Goal: Task Accomplishment & Management: Manage account settings

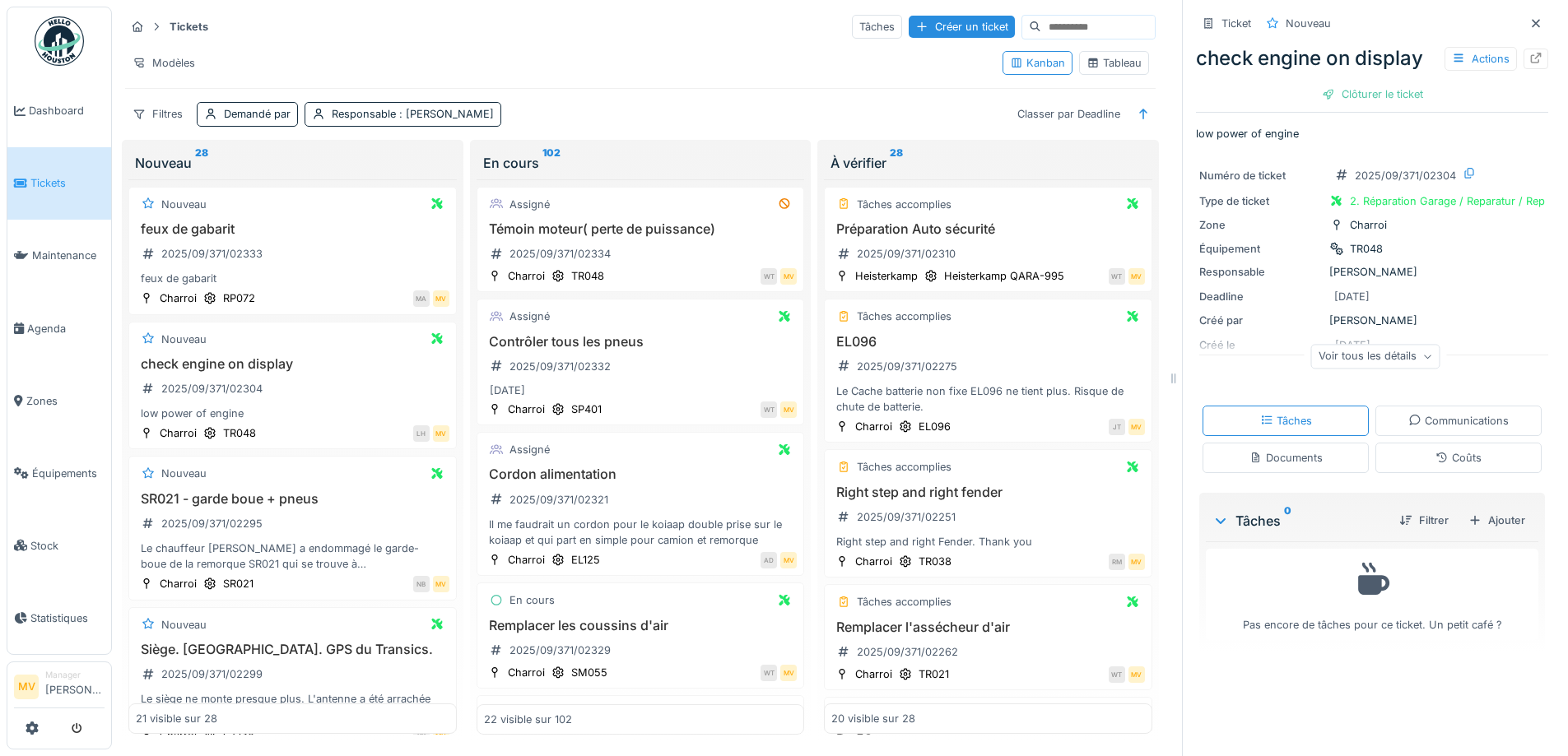
click at [617, 82] on div "Tickets Tâches Créer un ticket Modèles Kanban Tableau Filtres Demandé par Respo…" at bounding box center [640, 70] width 1043 height 127
click at [883, 243] on div "2025/09/371/02310" at bounding box center [897, 253] width 130 height 21
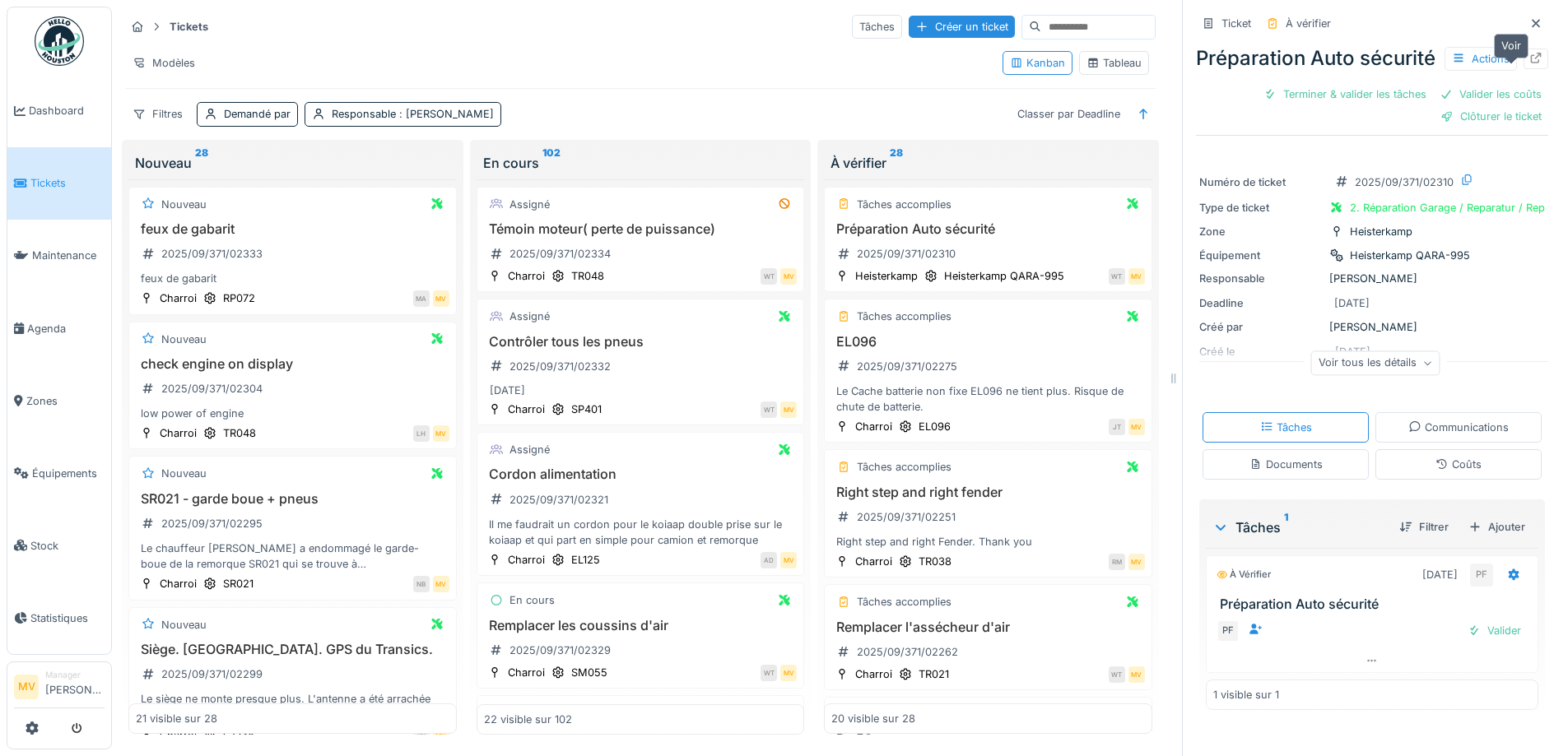
click at [1529, 63] on icon at bounding box center [1536, 58] width 13 height 11
click at [1529, 20] on icon at bounding box center [1536, 23] width 13 height 11
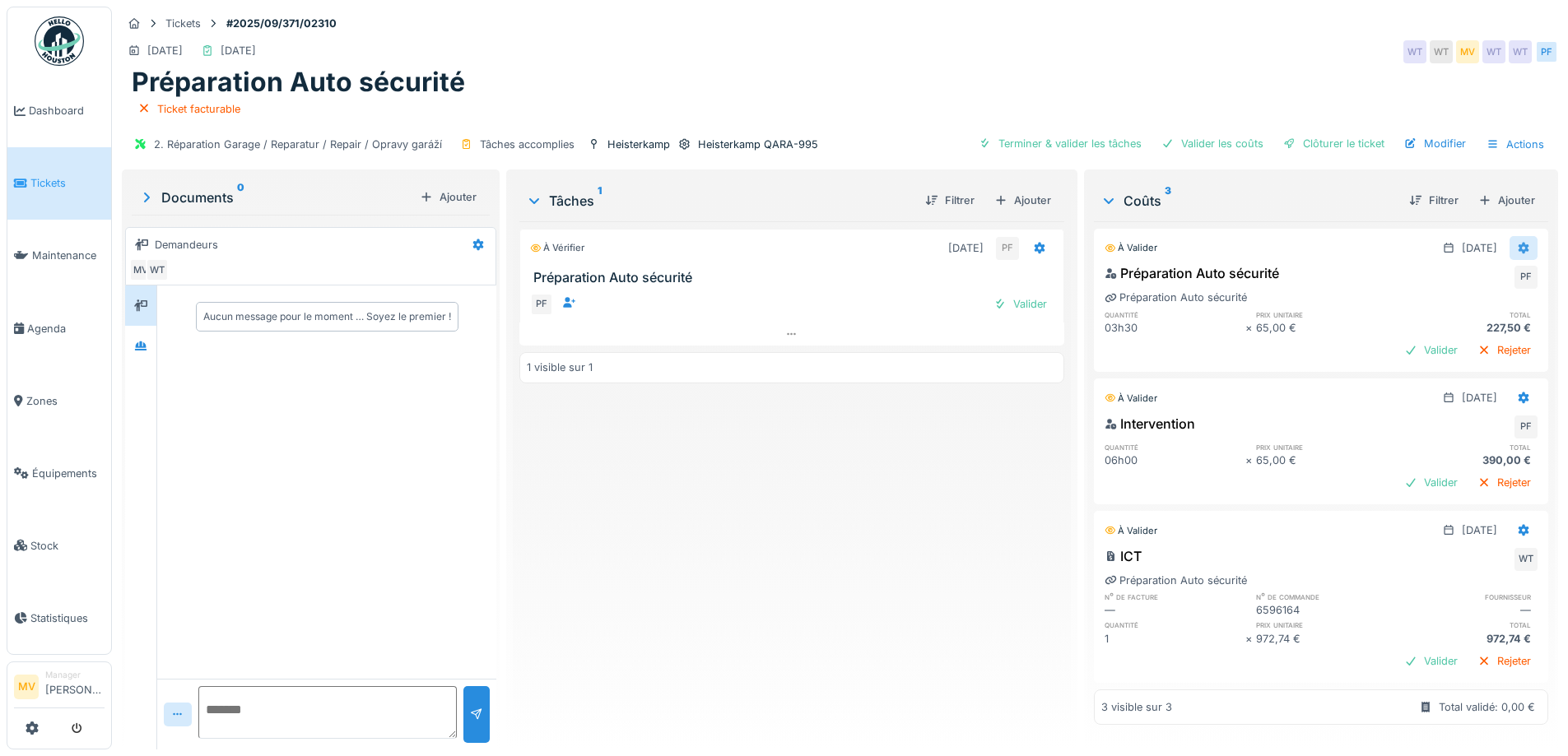
click at [1519, 247] on icon at bounding box center [1523, 248] width 11 height 12
click at [1461, 312] on div "Supprimer" at bounding box center [1443, 309] width 80 height 25
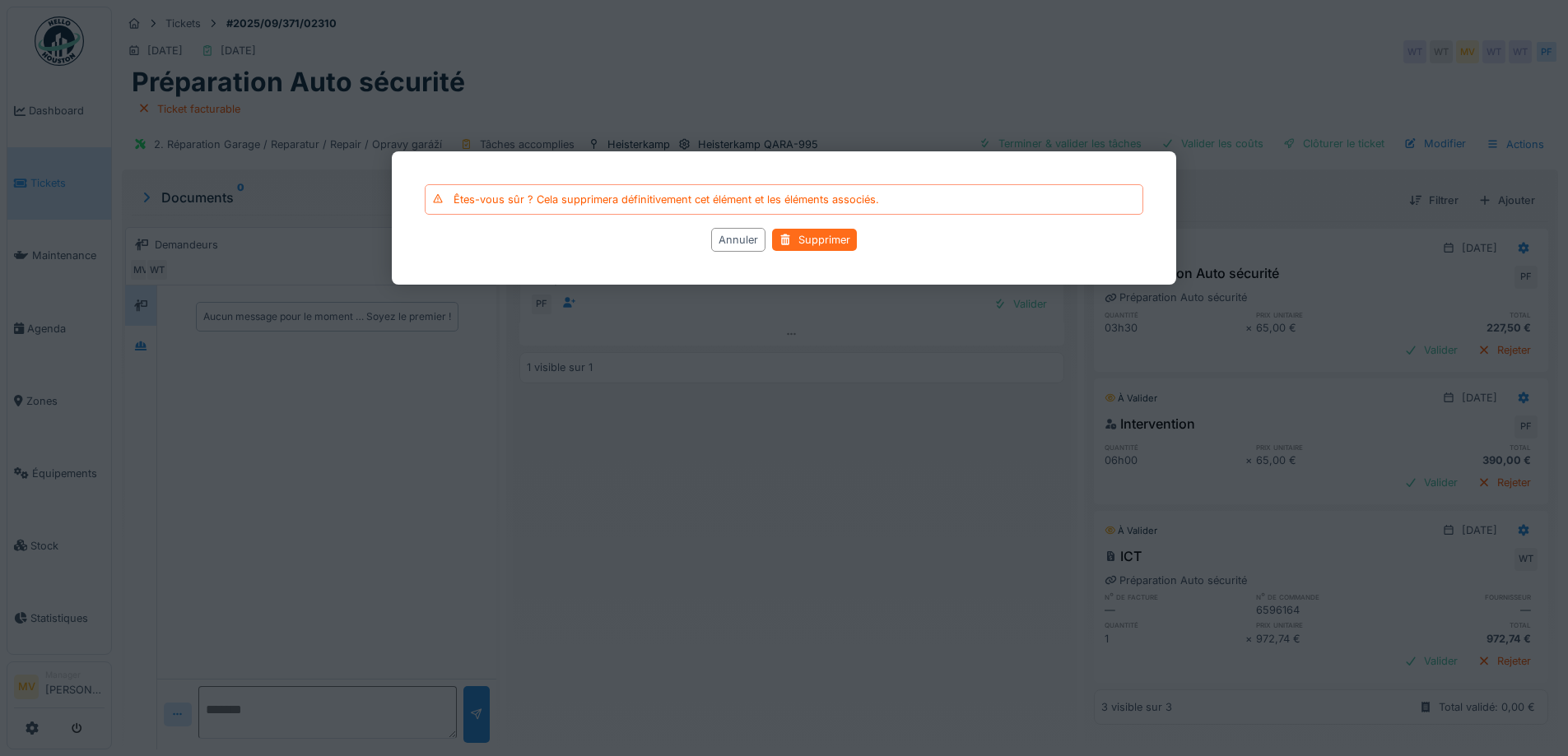
click at [808, 237] on div "Supprimer" at bounding box center [814, 239] width 85 height 22
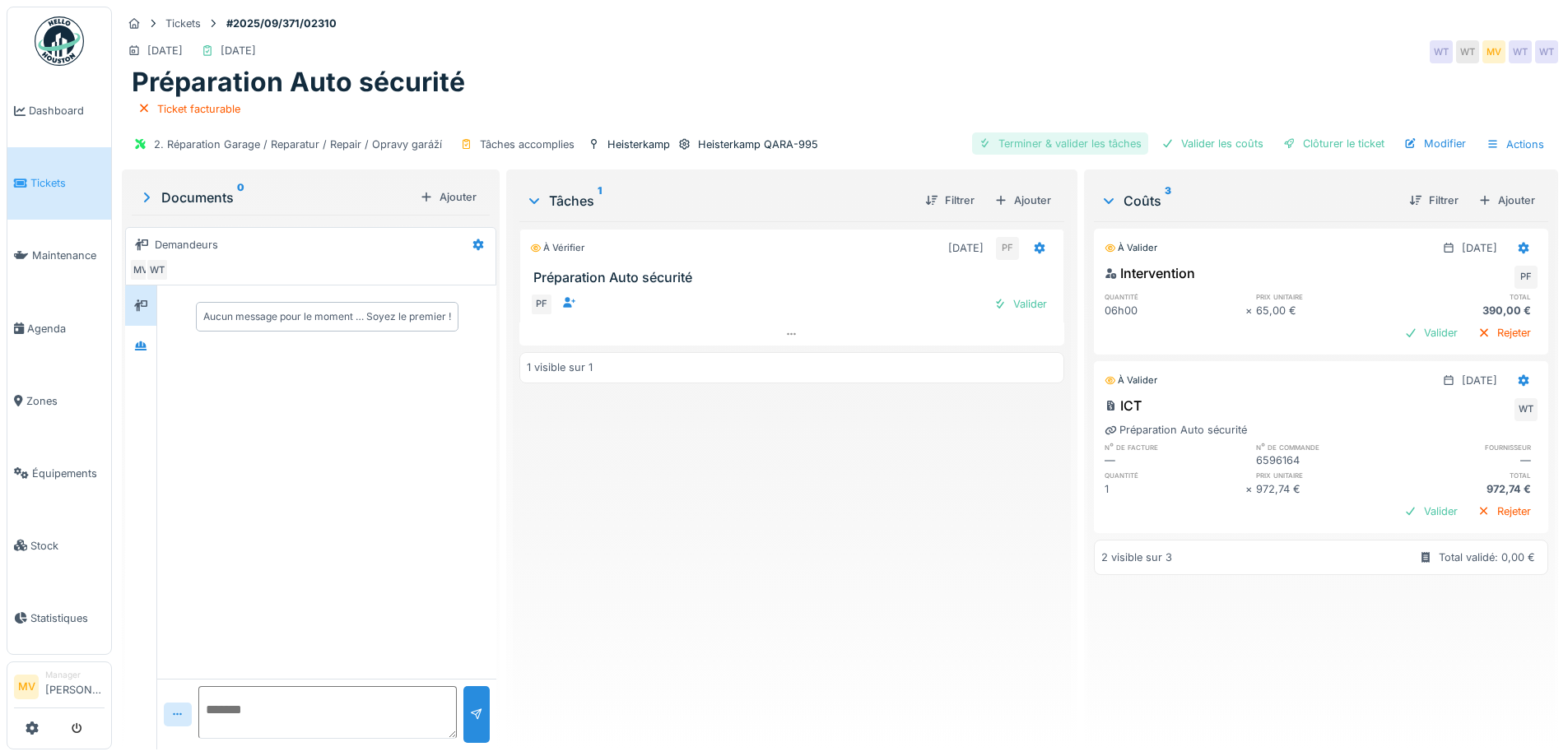
click at [1022, 143] on div "Terminer & valider les tâches" at bounding box center [1060, 143] width 177 height 22
click at [1191, 143] on div "Valider les coûts" at bounding box center [1212, 143] width 115 height 22
drag, startPoint x: 1284, startPoint y: 142, endPoint x: 853, endPoint y: 57, distance: 439.3
click at [1276, 133] on div "Clôturer le ticket" at bounding box center [1333, 143] width 115 height 22
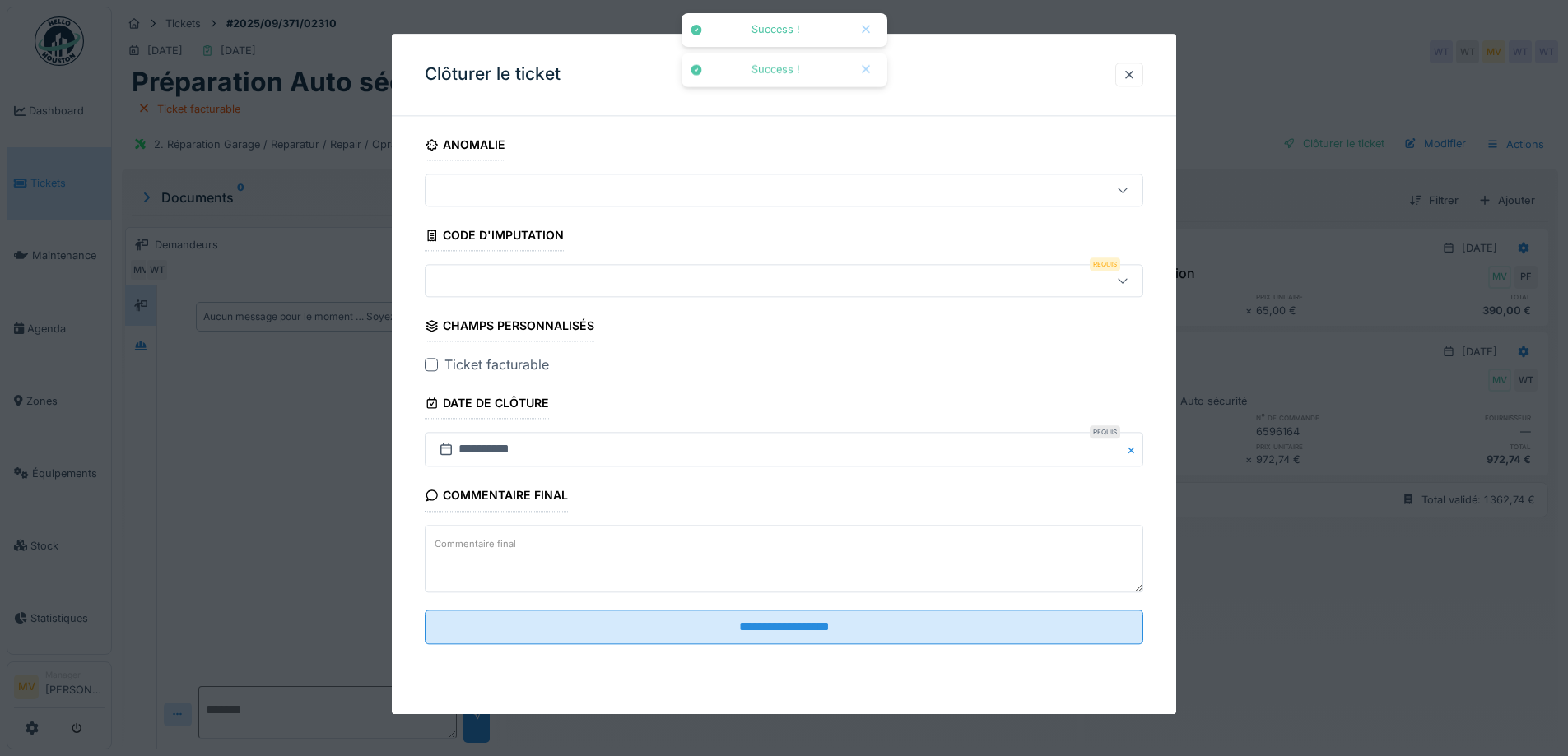
click at [552, 266] on div at bounding box center [784, 281] width 718 height 33
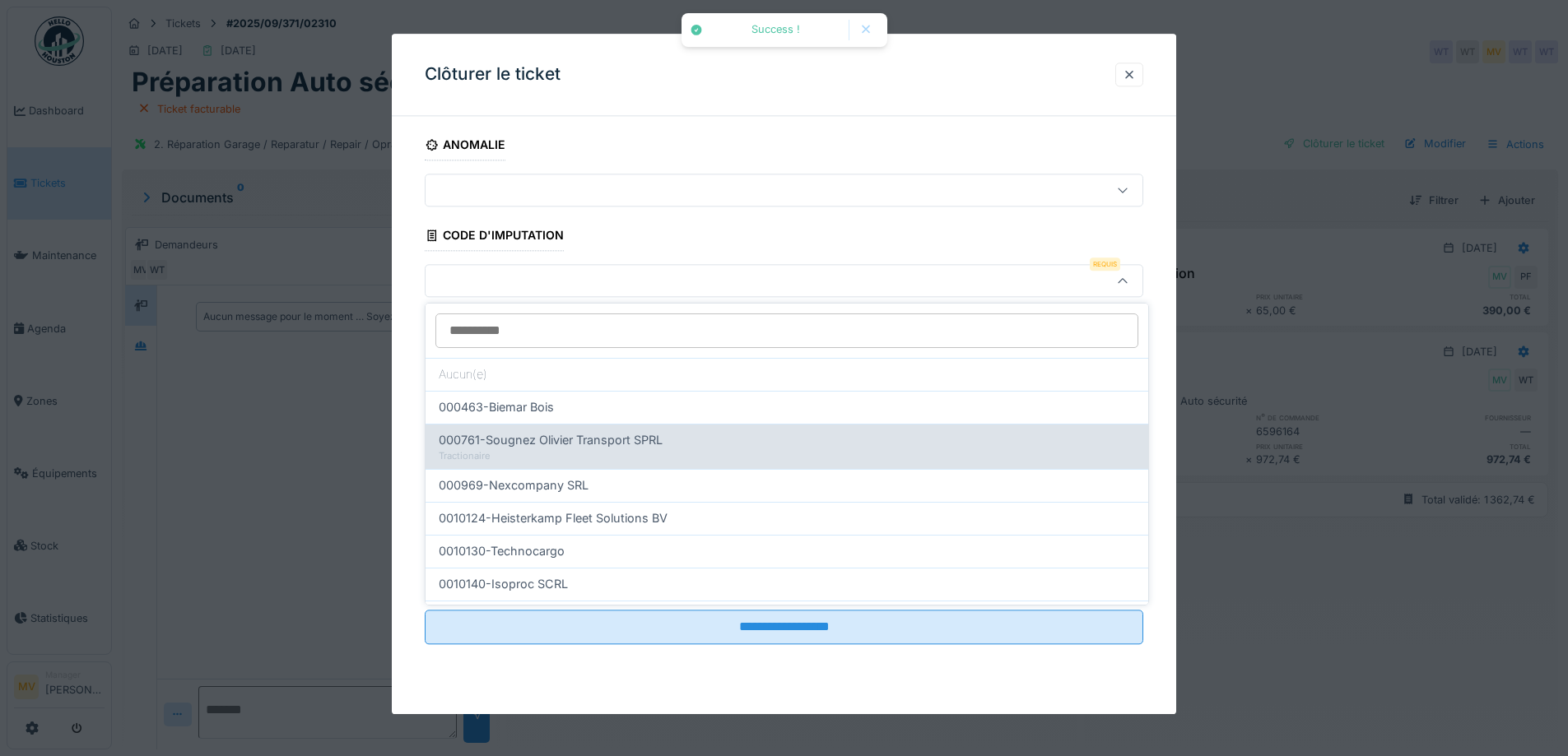
scroll to position [526, 0]
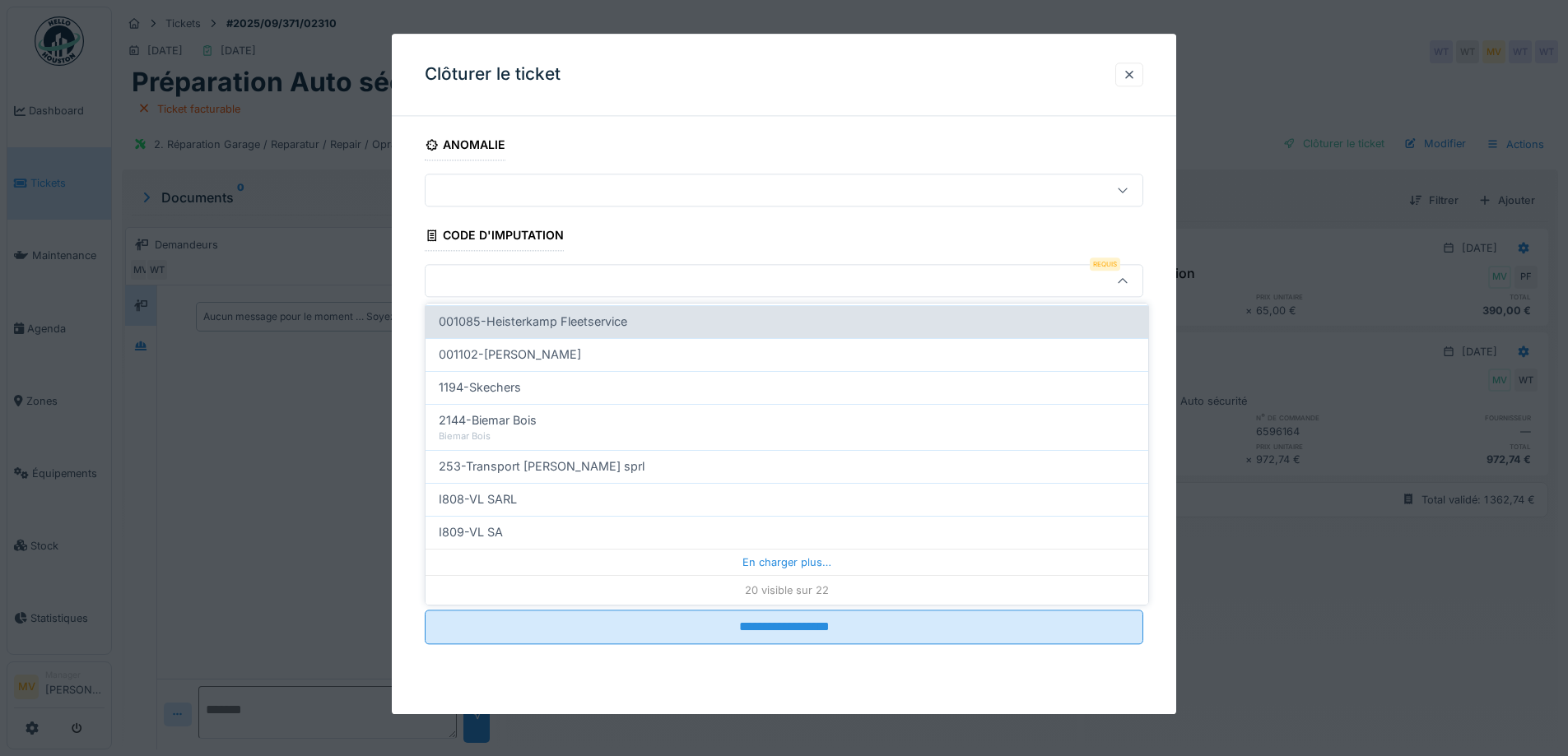
click at [565, 326] on span "001085-Heisterkamp Fleetservice" at bounding box center [533, 322] width 188 height 18
type input "***"
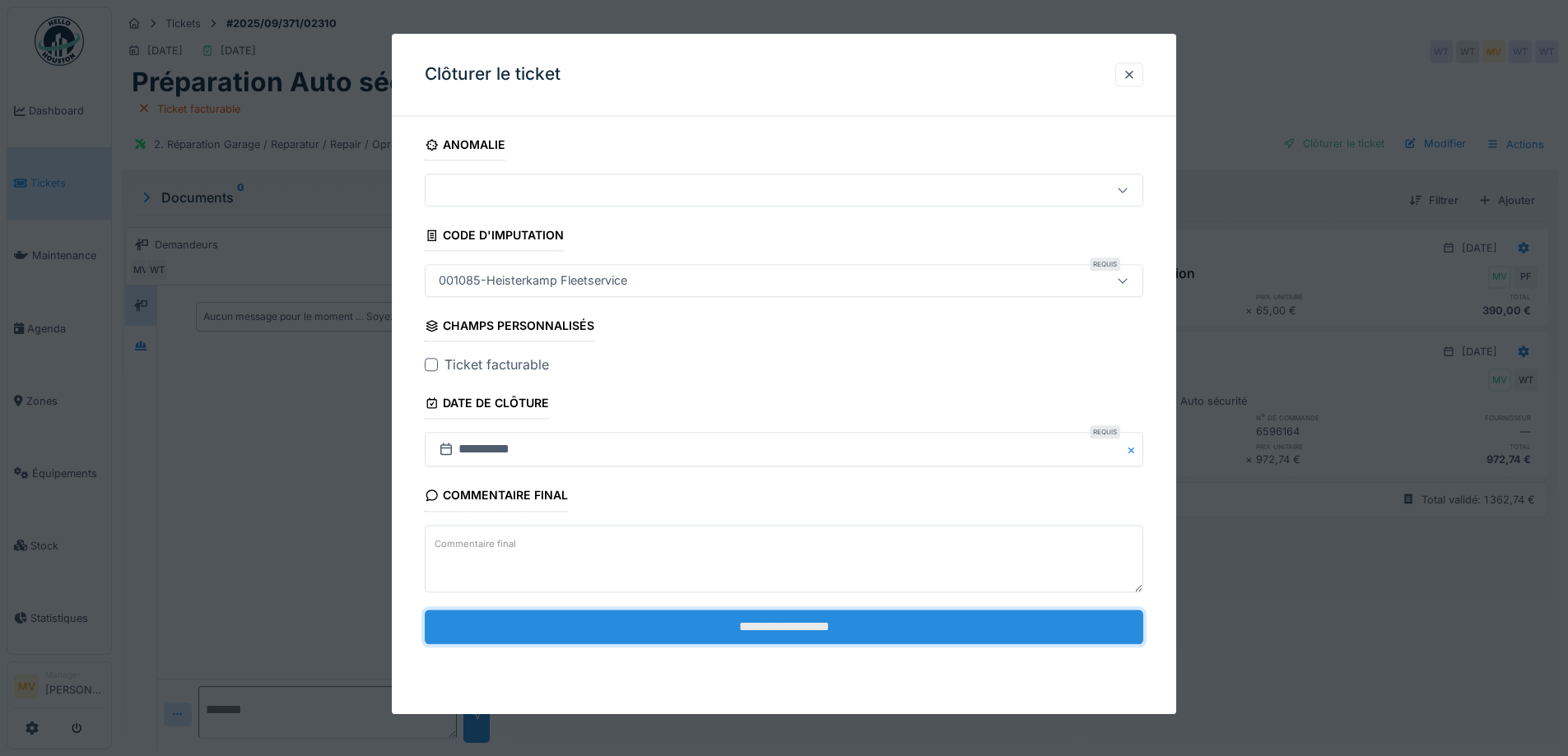
click at [770, 632] on input "**********" at bounding box center [784, 627] width 718 height 35
